Goal: Feedback & Contribution: Leave review/rating

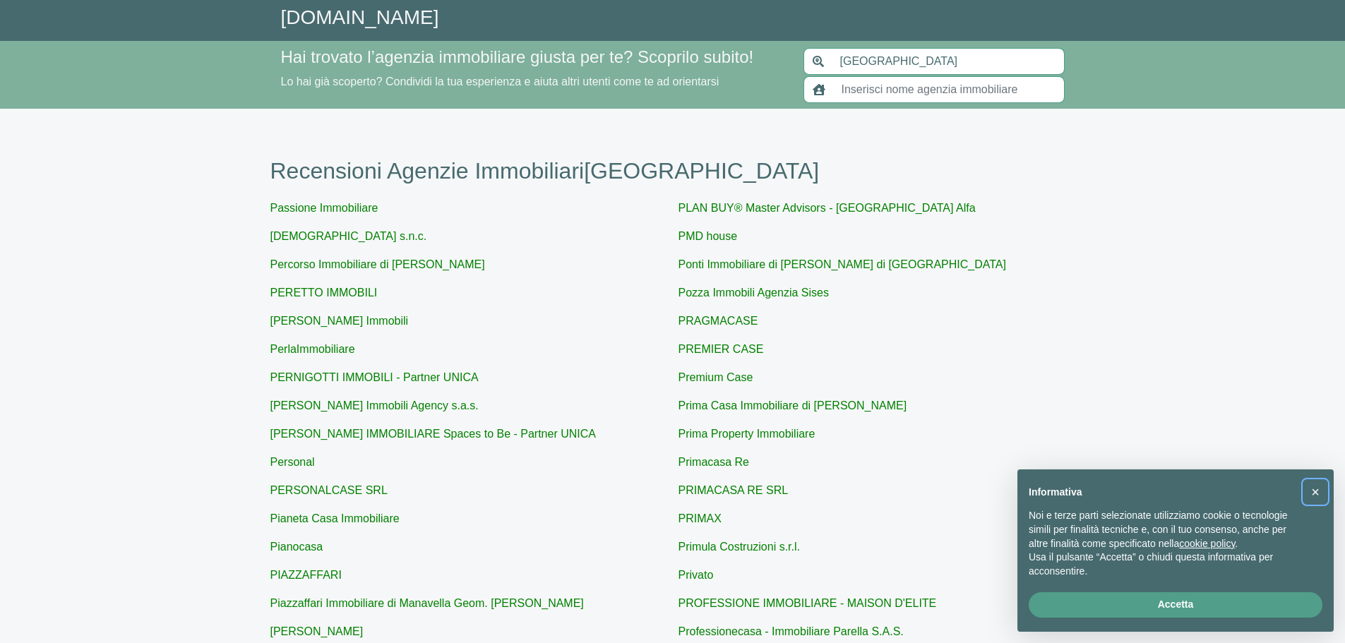
click at [1314, 494] on span "×" at bounding box center [1315, 492] width 8 height 16
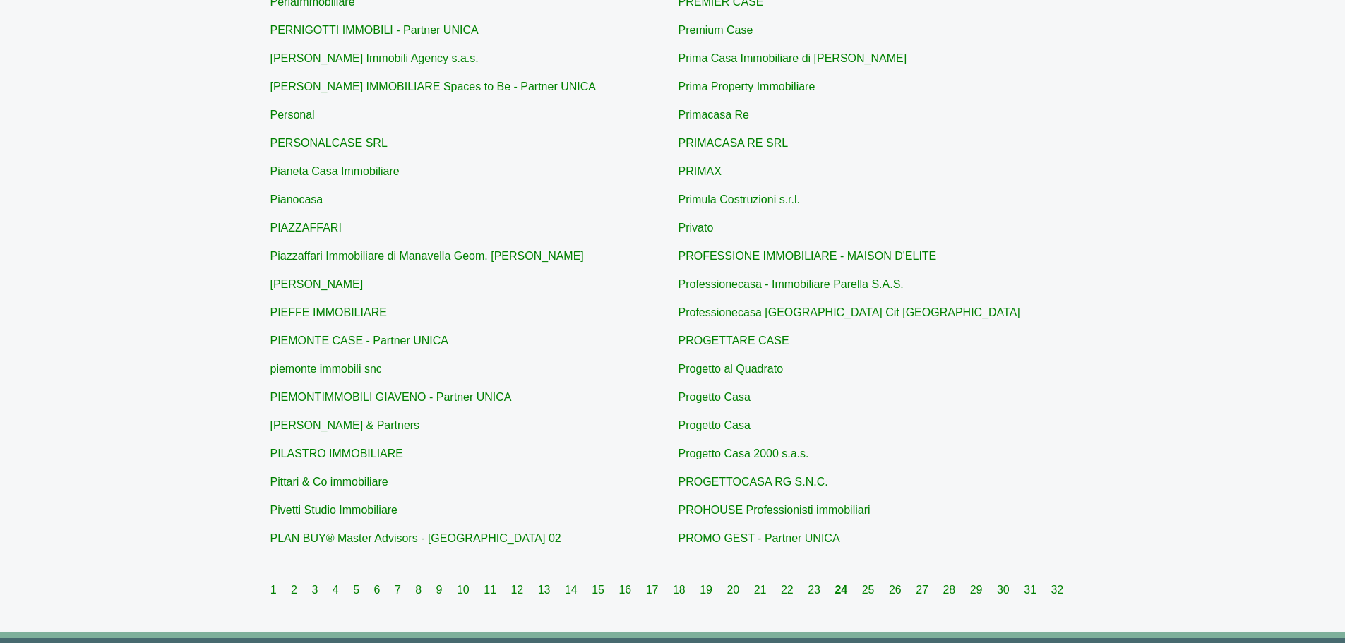
scroll to position [353, 0]
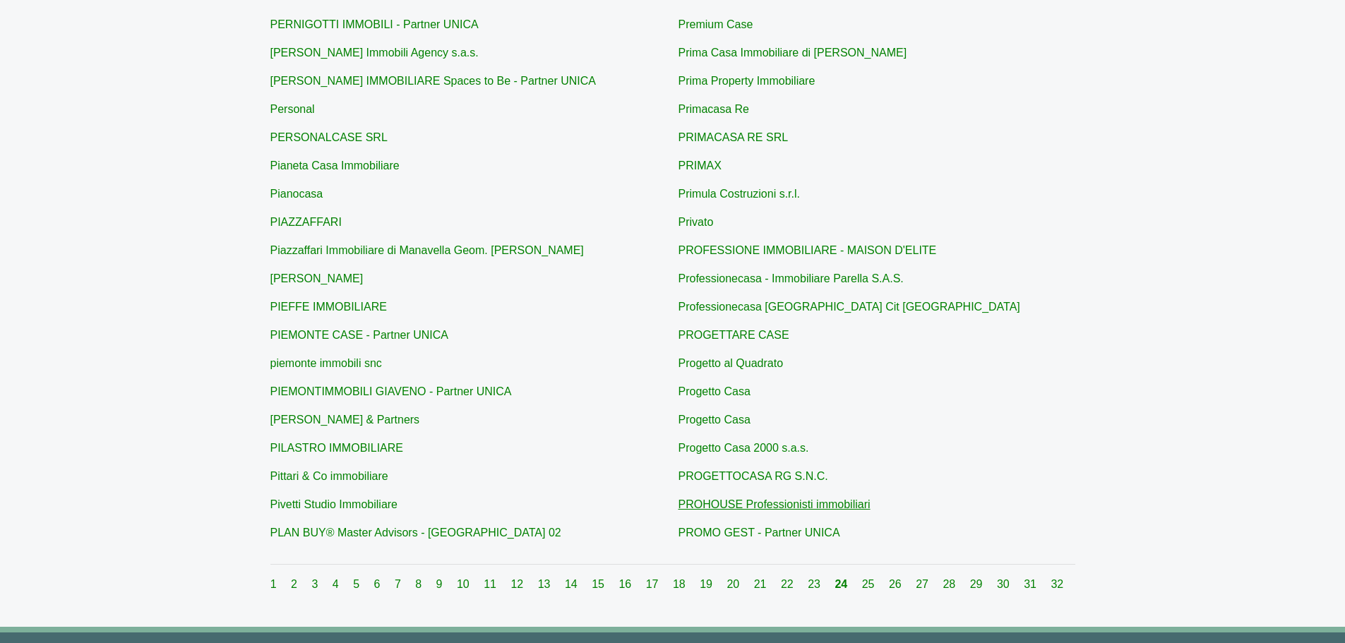
click at [727, 503] on link "PROHOUSE Professionisti immobiliari" at bounding box center [775, 505] width 192 height 12
type input "PROHOUSE Professionisti immobiliari"
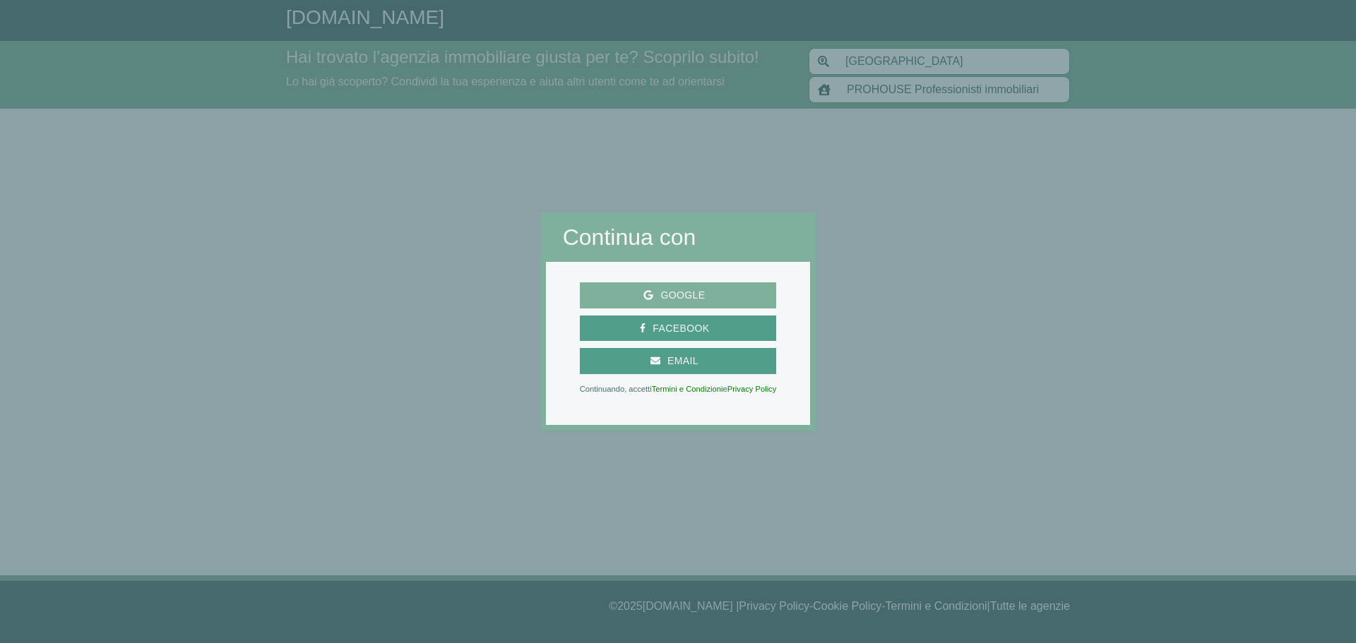
click at [671, 297] on span "Google" at bounding box center [682, 296] width 59 height 18
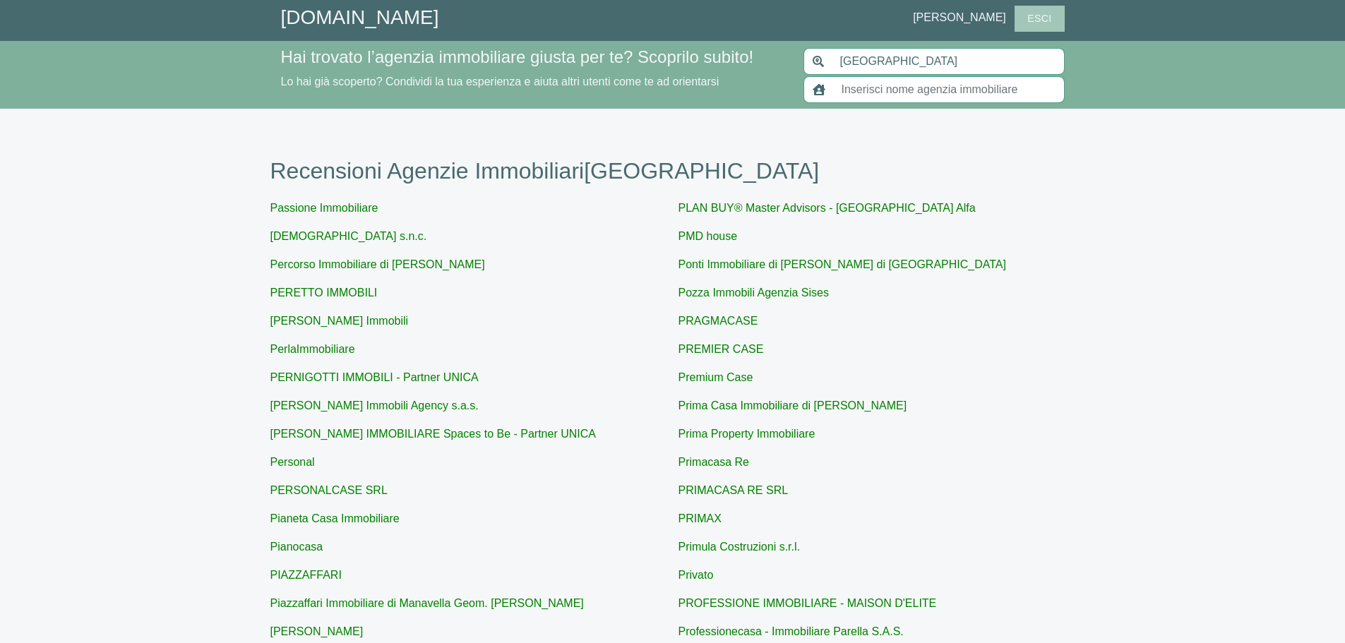
click at [1037, 20] on span "Esci" at bounding box center [1039, 19] width 38 height 18
click at [360, 27] on link "[DOMAIN_NAME]" at bounding box center [360, 17] width 158 height 22
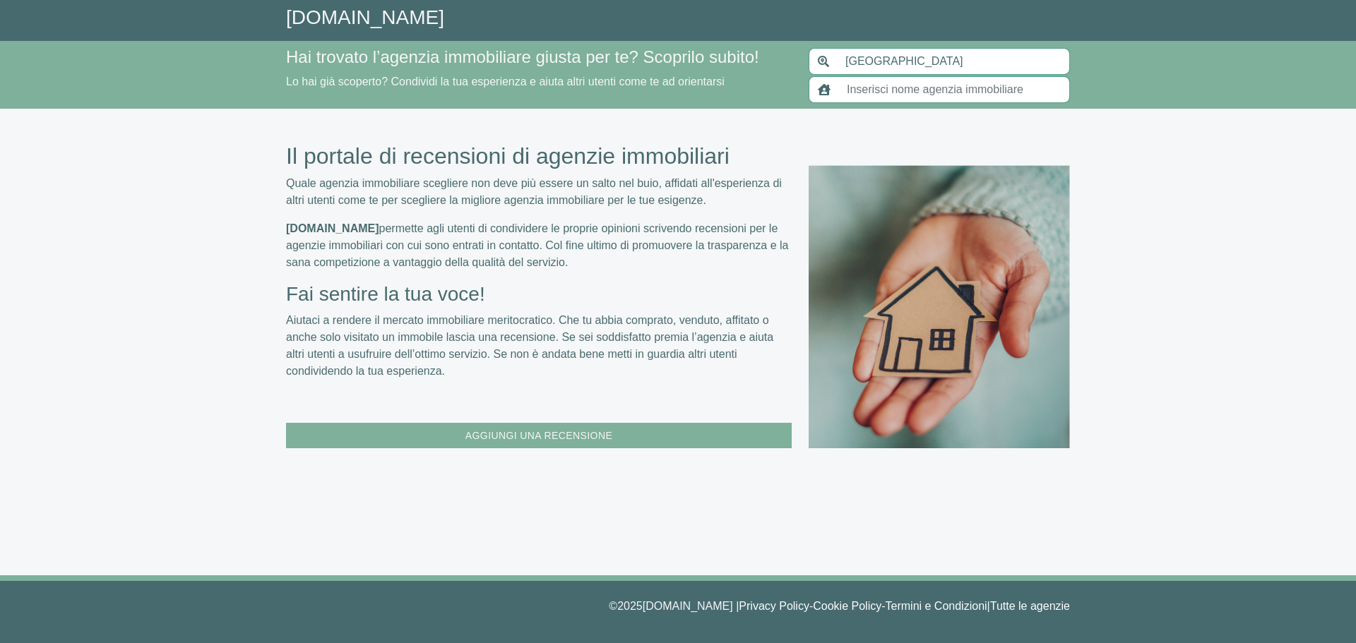
click at [519, 438] on span "Aggiungi una Recensione" at bounding box center [538, 436] width 161 height 18
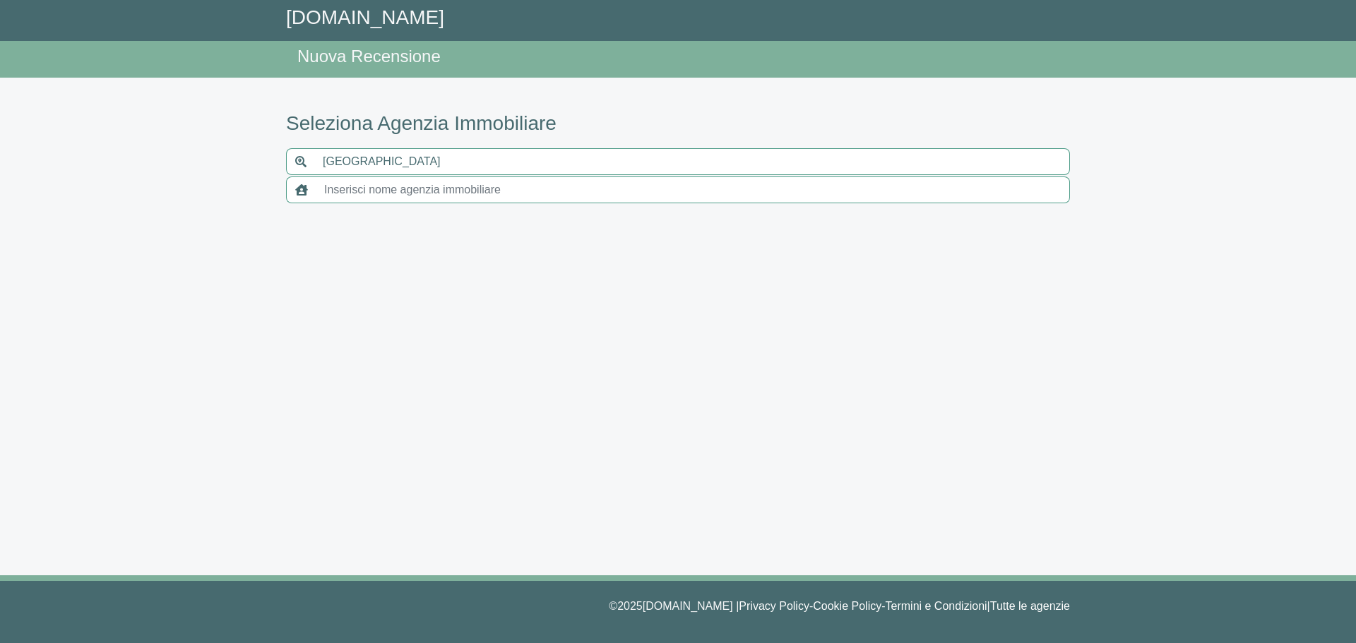
click at [380, 194] on input "text" at bounding box center [693, 190] width 754 height 27
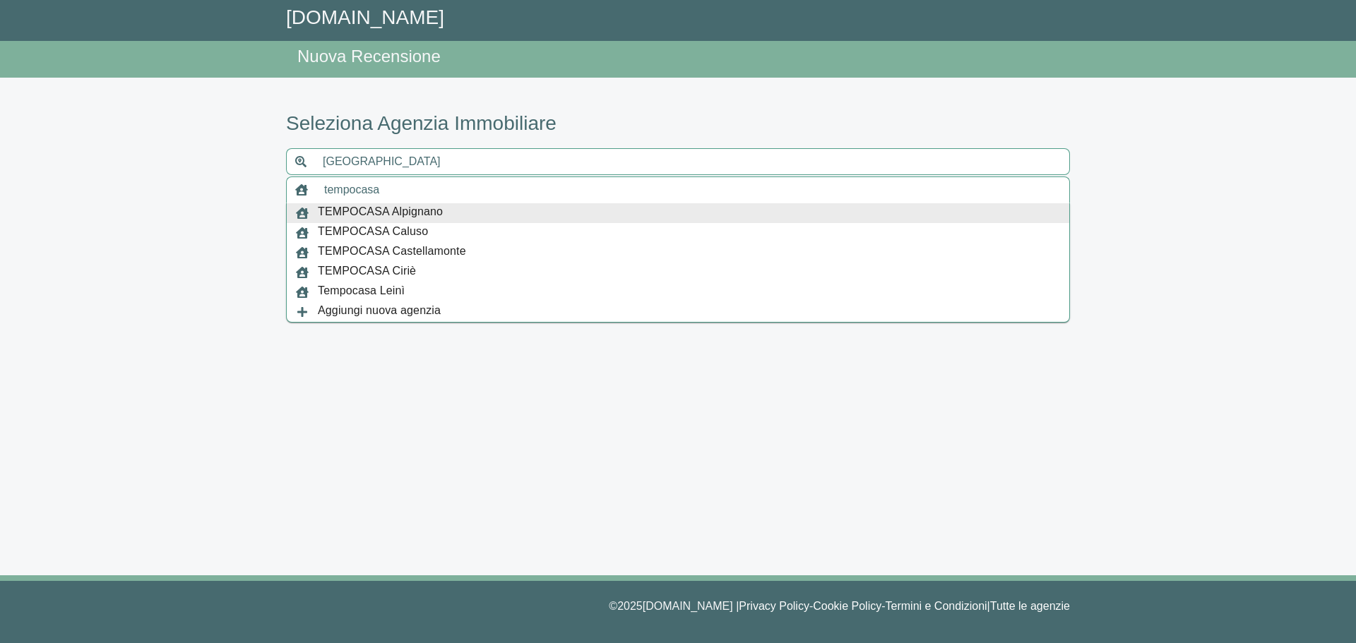
type input "tempocasa"
click at [379, 204] on span "TEMPOCASA Alpignano" at bounding box center [380, 213] width 125 height 20
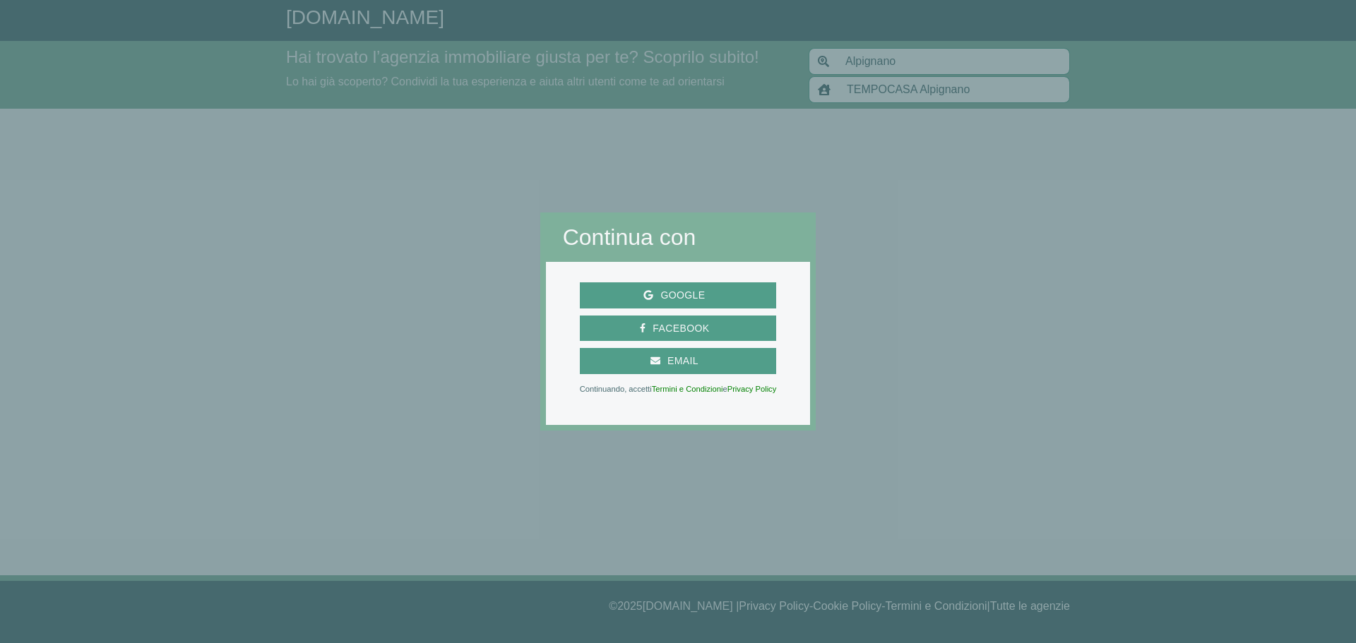
click at [862, 168] on div at bounding box center [1086, 321] width 540 height 643
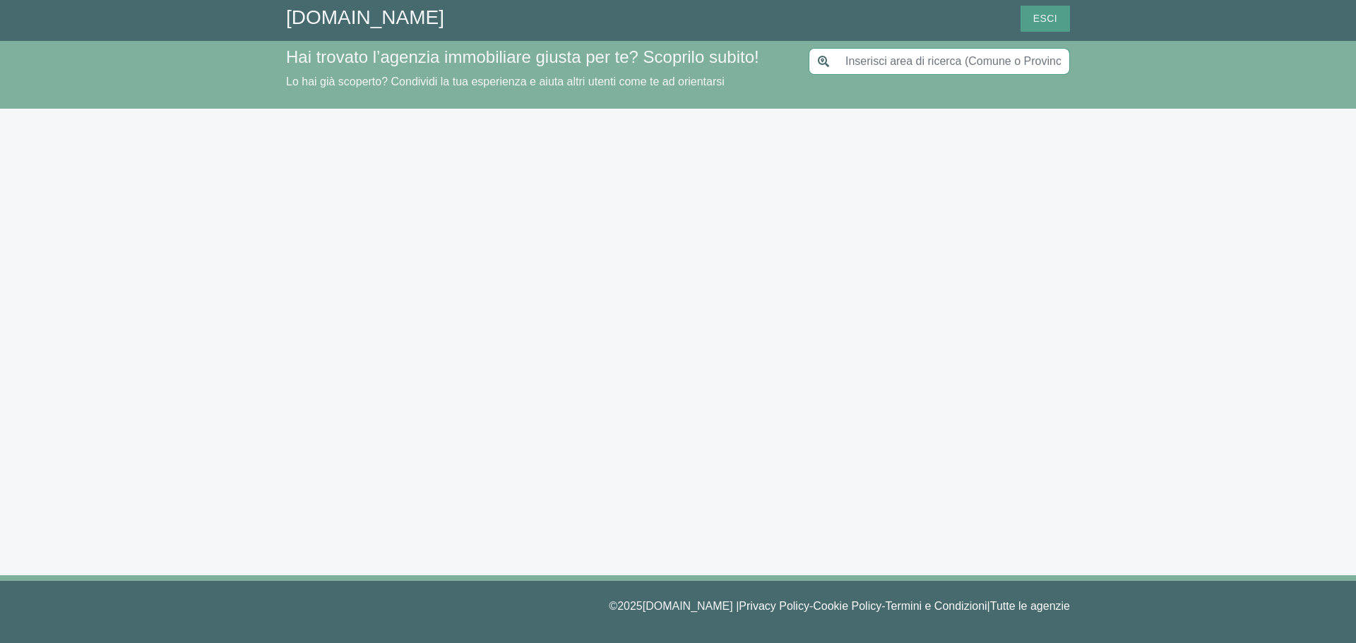
type input "[GEOGRAPHIC_DATA]"
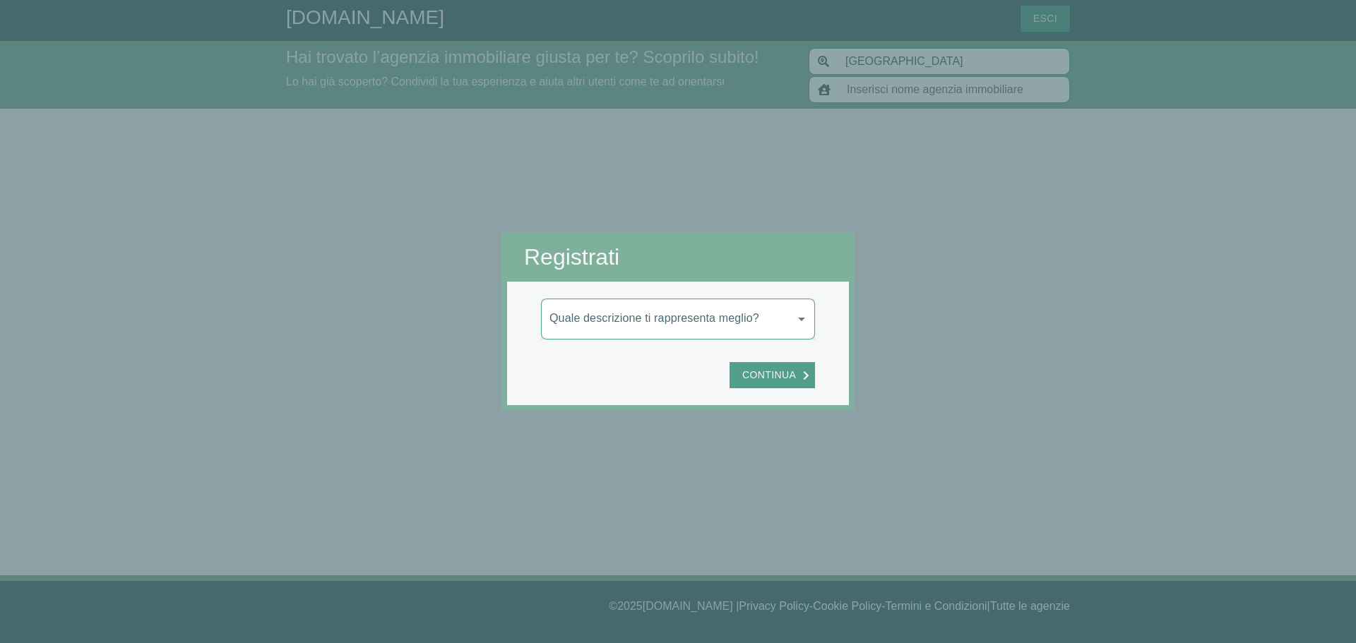
type input "PROHOUSE Professionisti immobiliari"
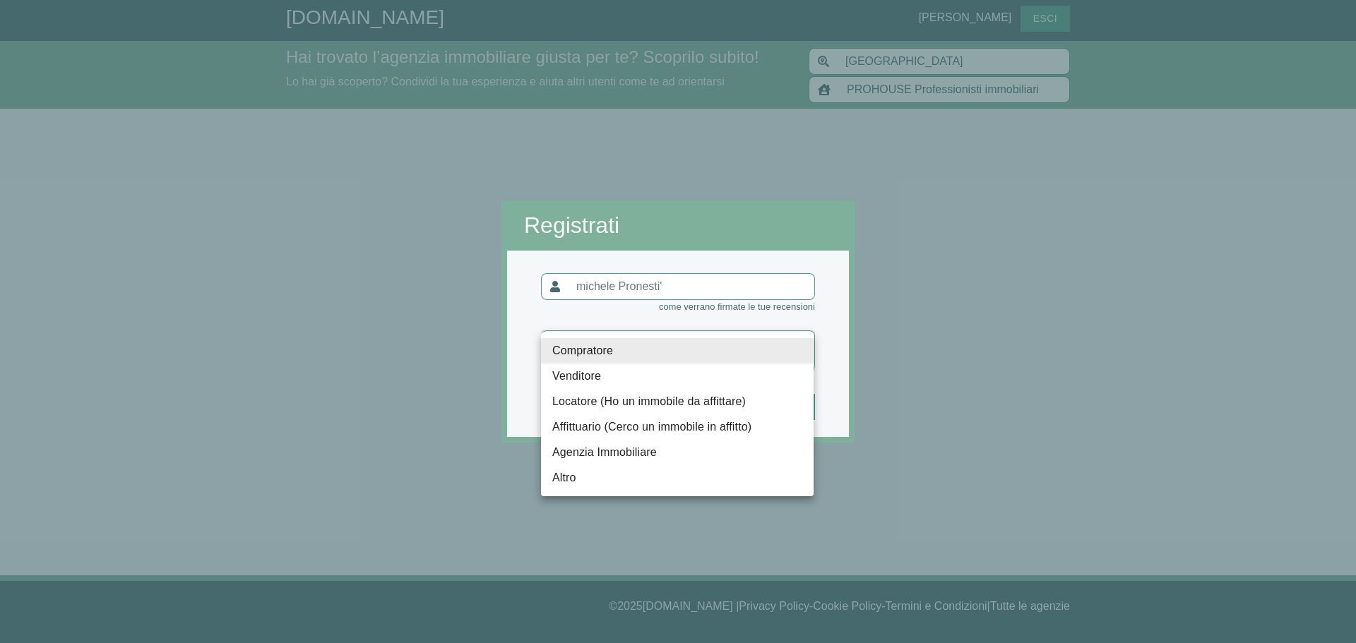
click at [780, 355] on body "[DOMAIN_NAME] [PERSON_NAME] Esci Hai trovato l’agenzia immobiliare giusta per t…" at bounding box center [678, 321] width 1356 height 643
click at [126, 107] on div at bounding box center [678, 321] width 1356 height 643
